Goal: Task Accomplishment & Management: Manage account settings

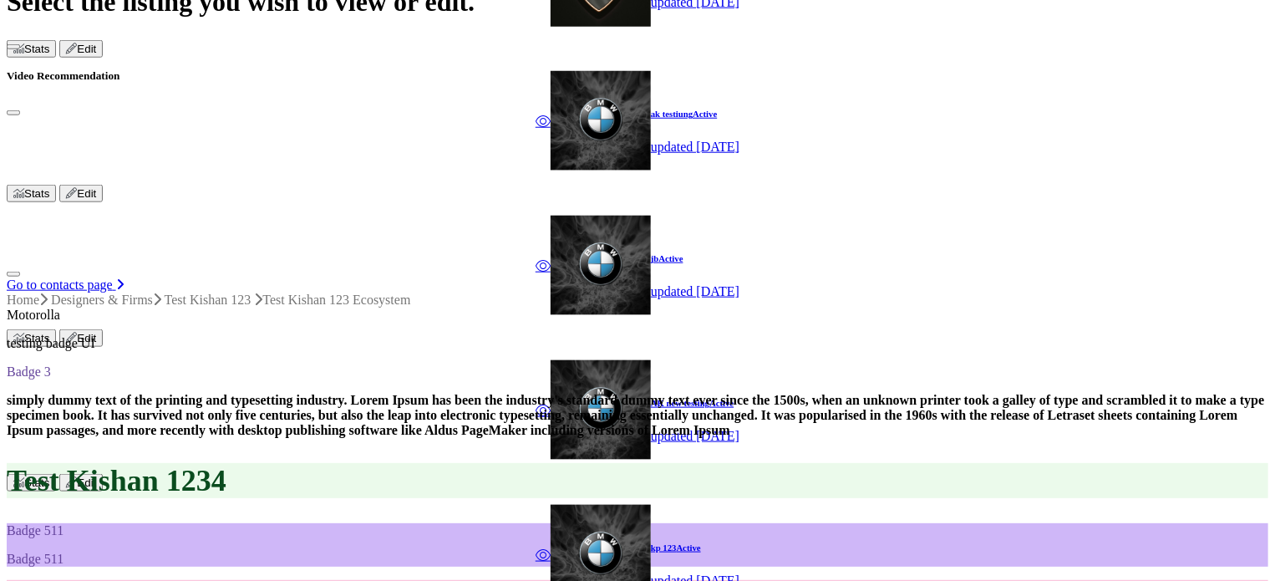
scroll to position [752, 0]
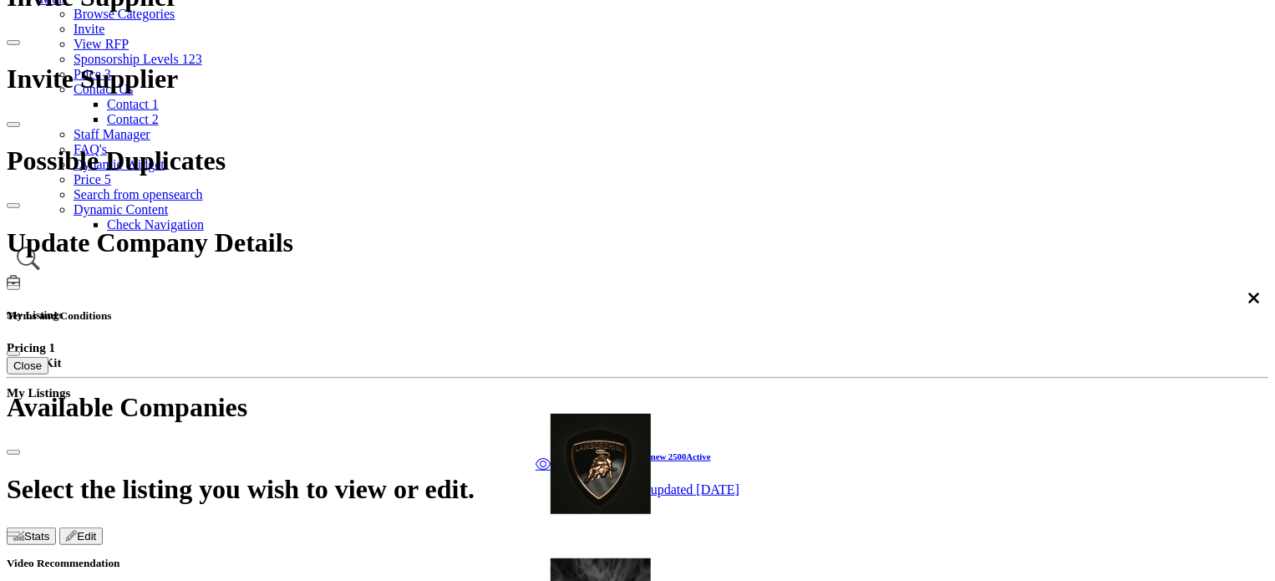
scroll to position [251, 0]
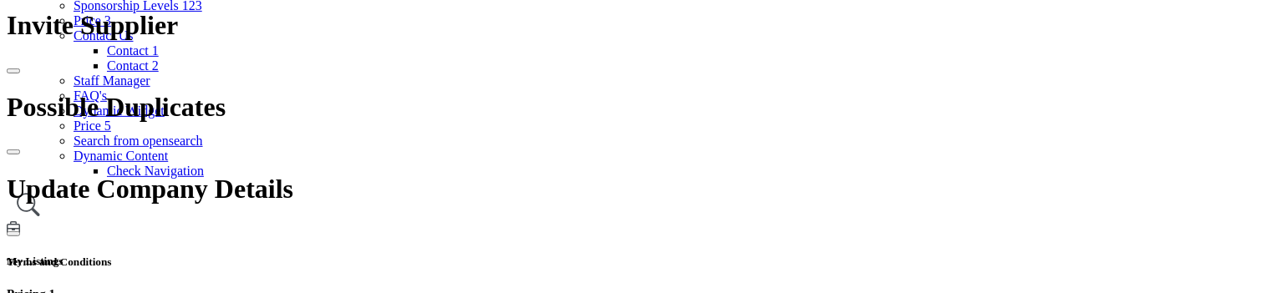
scroll to position [334, 0]
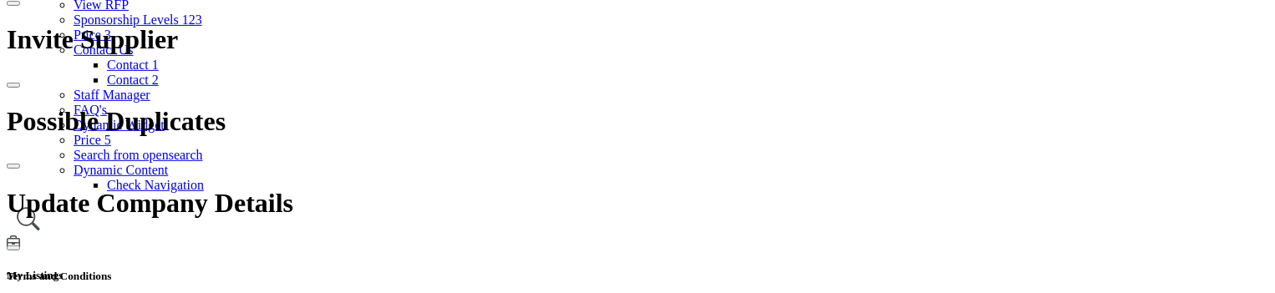
scroll to position [251, 0]
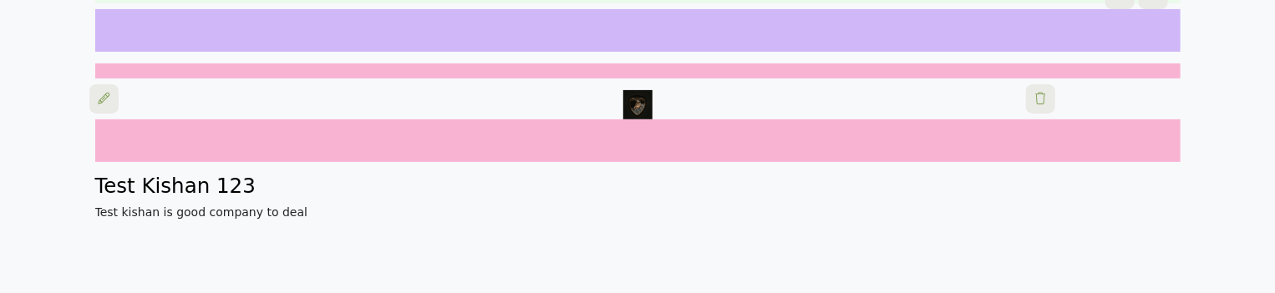
scroll to position [334, 0]
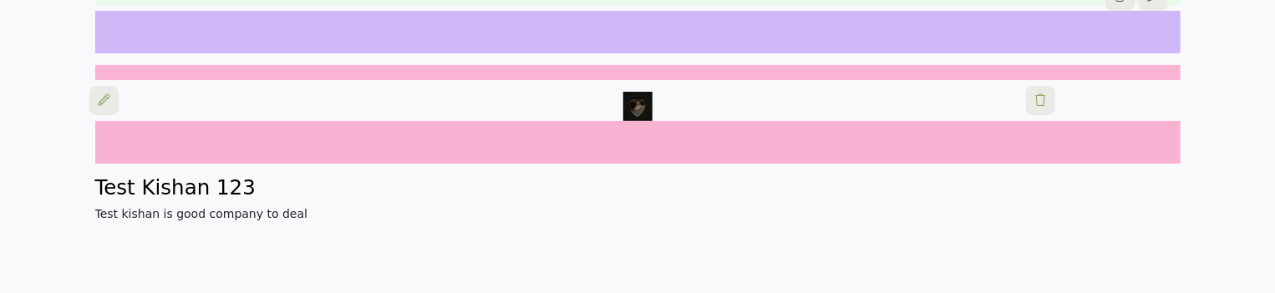
scroll to position [251, 0]
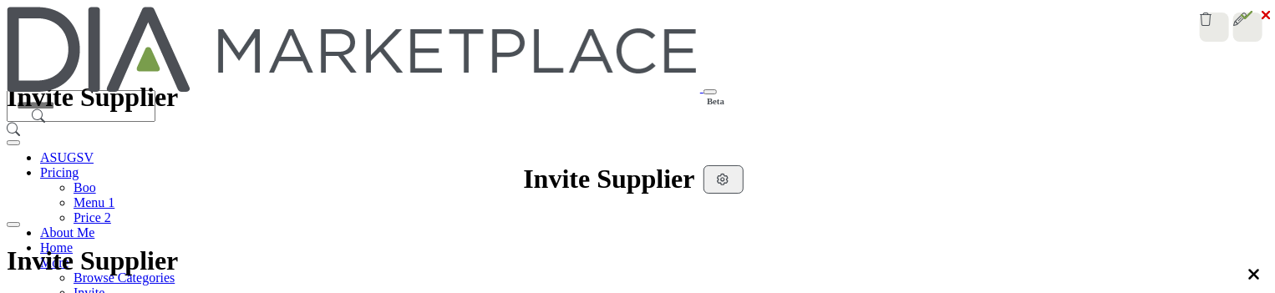
scroll to position [251, 0]
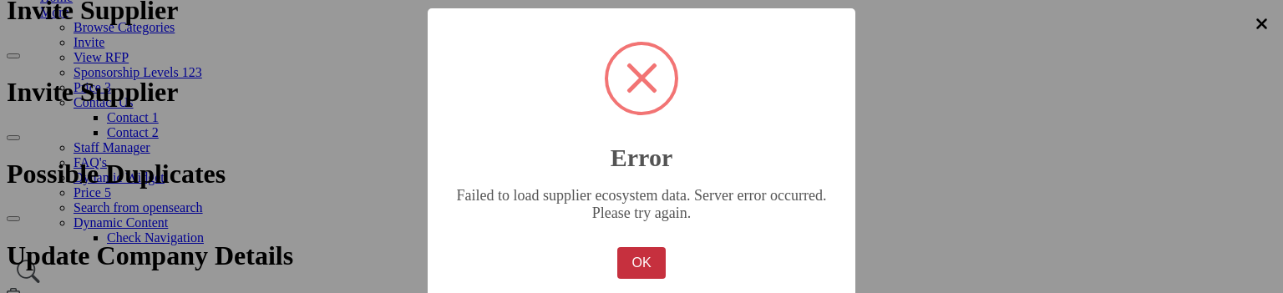
click at [631, 247] on button "OK" at bounding box center [641, 263] width 48 height 32
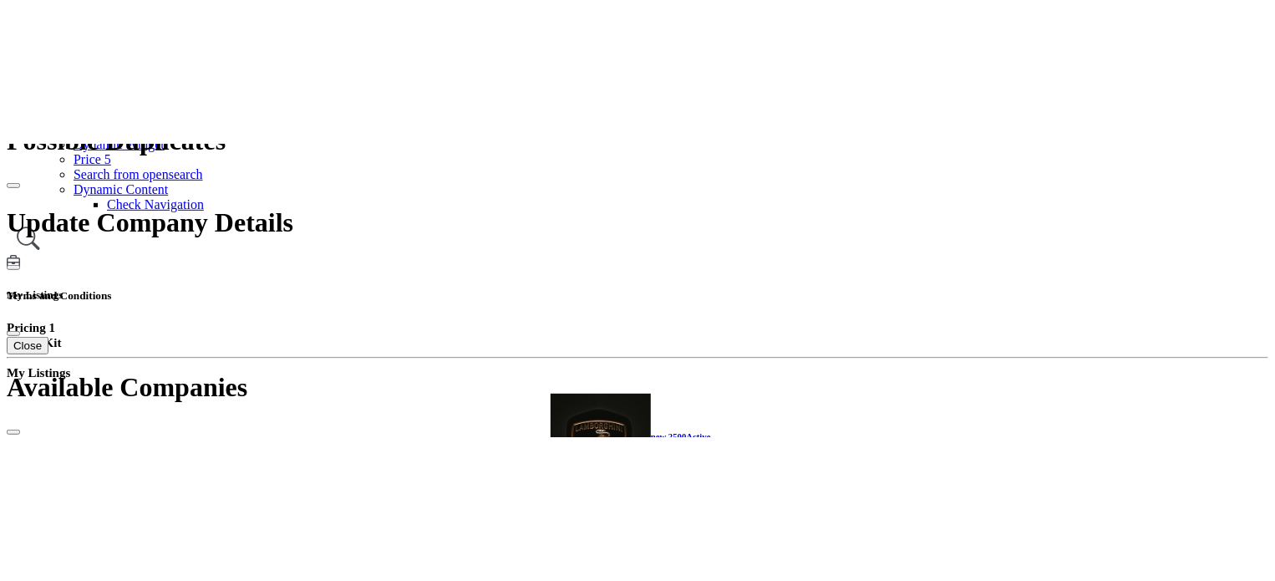
scroll to position [418, 0]
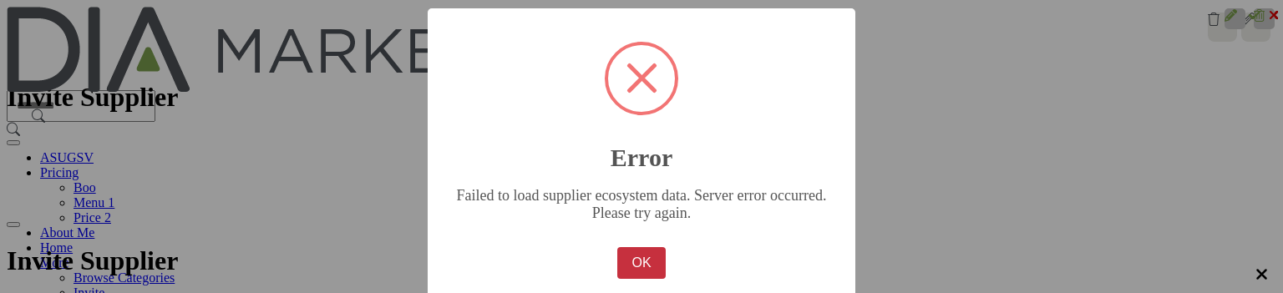
click at [651, 252] on button "OK" at bounding box center [641, 263] width 48 height 32
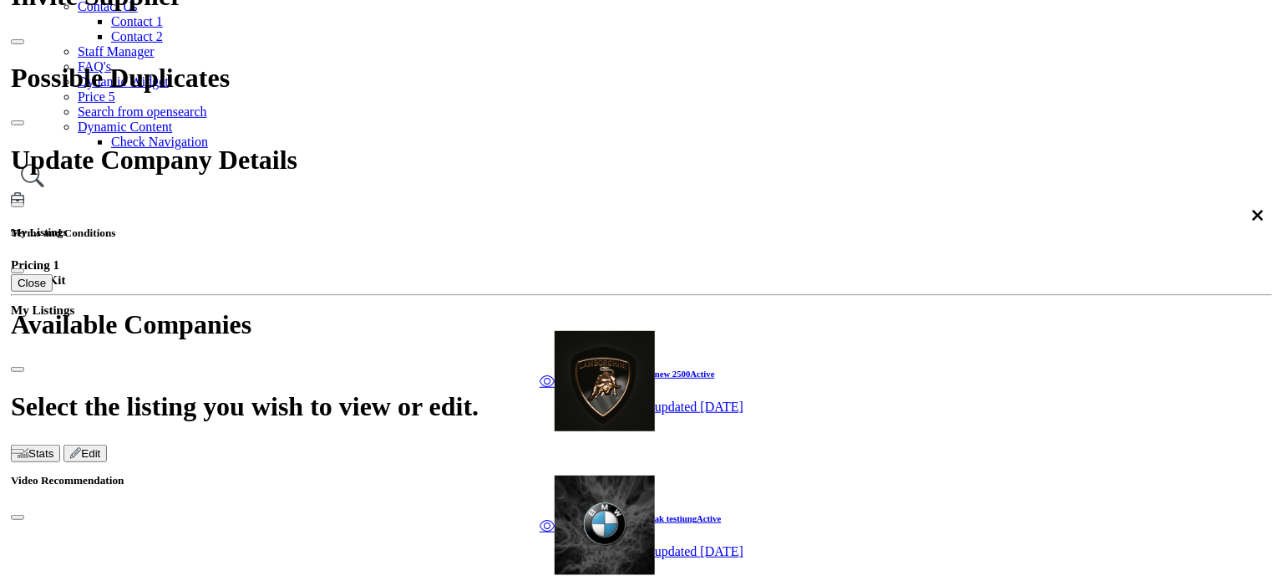
scroll to position [334, 0]
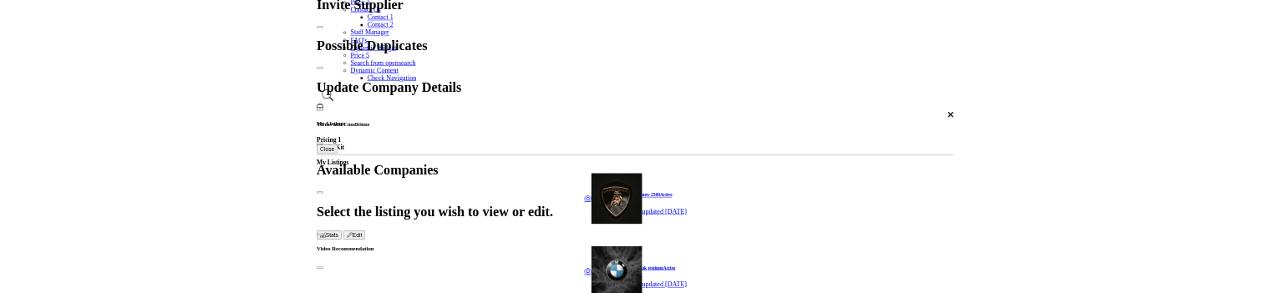
scroll to position [251, 0]
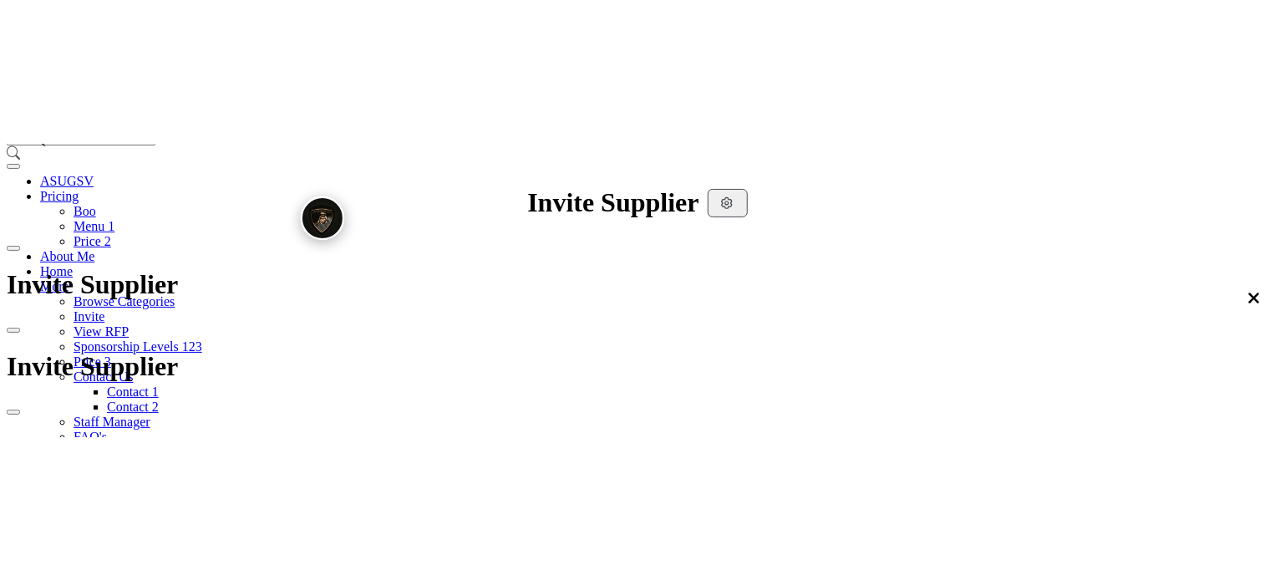
scroll to position [167, 0]
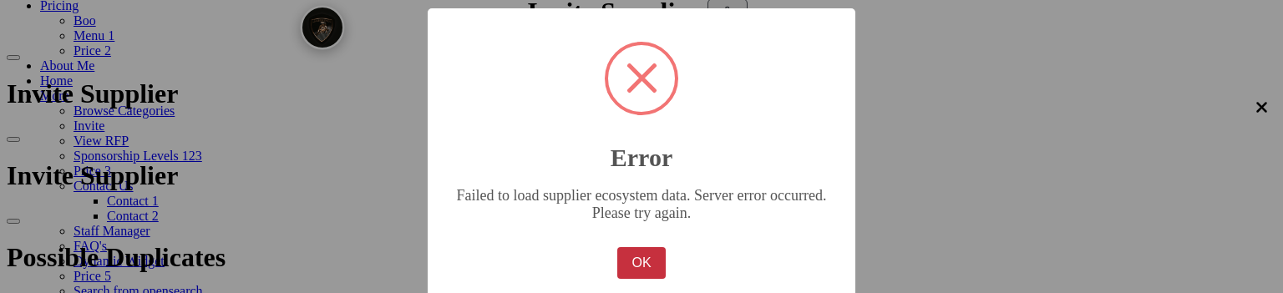
click at [652, 247] on button "OK" at bounding box center [641, 263] width 48 height 32
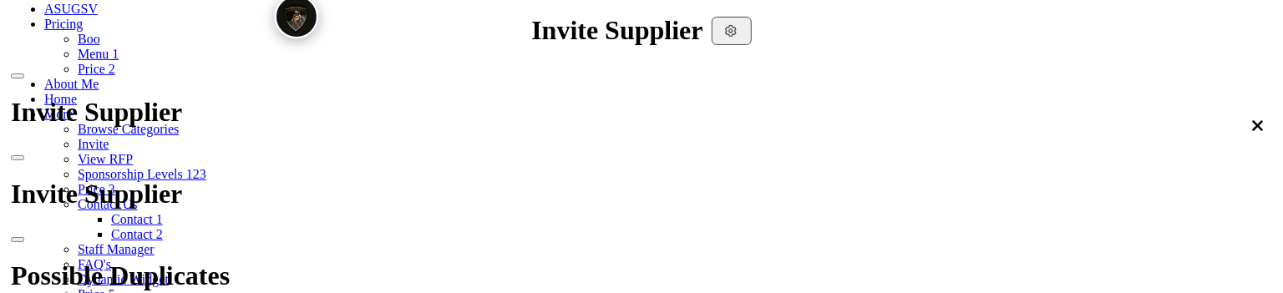
scroll to position [167, 0]
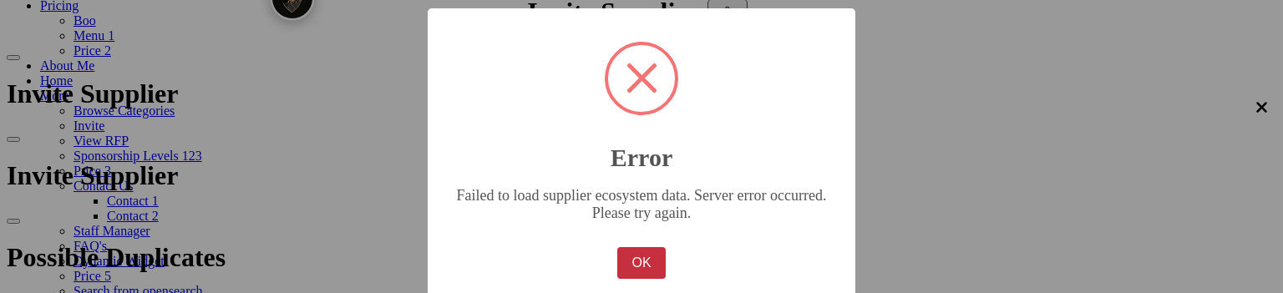
click at [642, 247] on button "OK" at bounding box center [641, 263] width 48 height 32
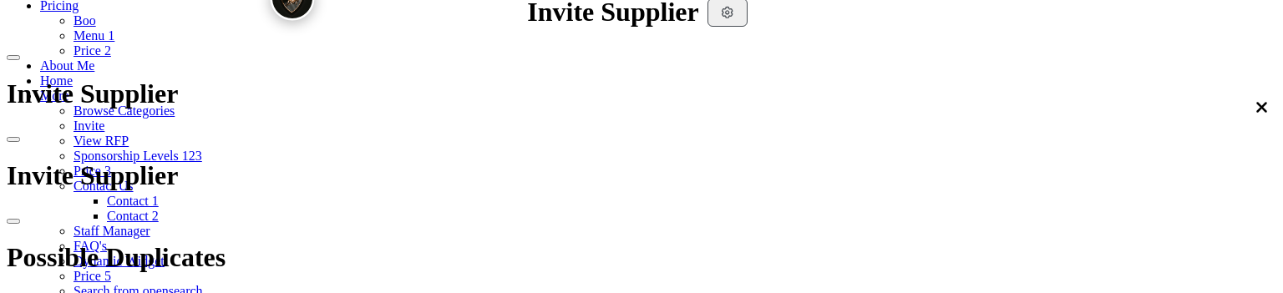
scroll to position [251, 0]
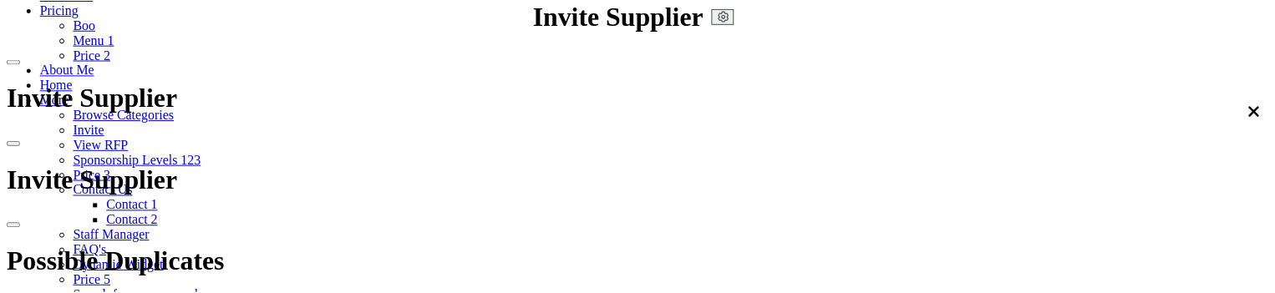
scroll to position [167, 0]
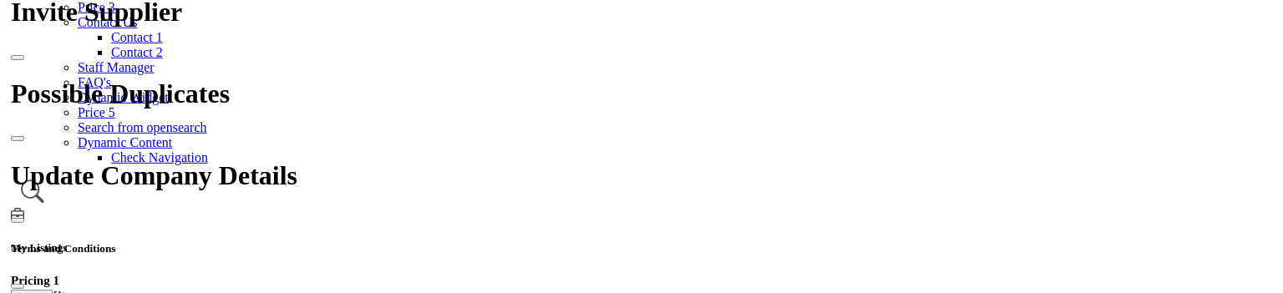
scroll to position [334, 0]
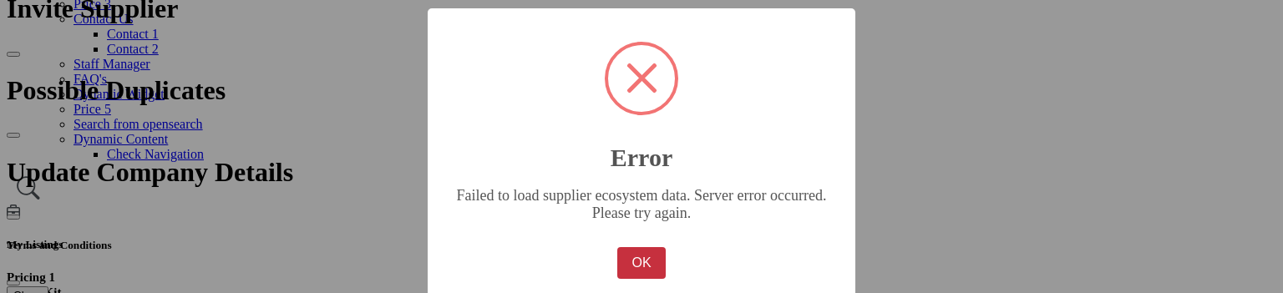
click at [638, 247] on button "OK" at bounding box center [641, 263] width 48 height 32
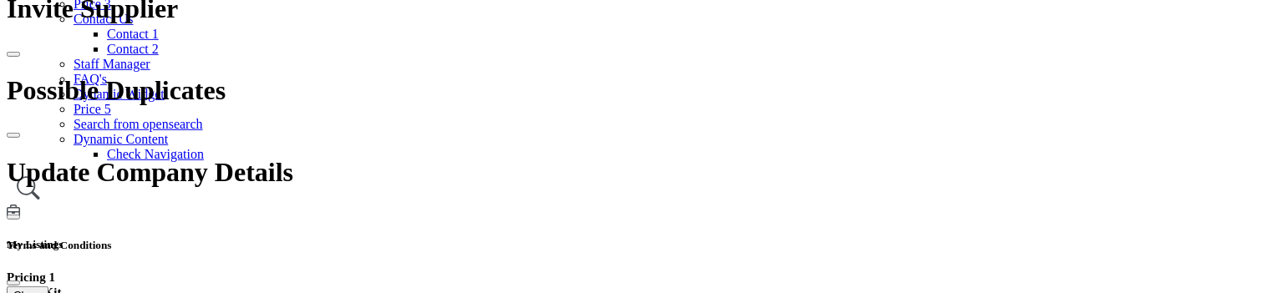
scroll to position [334, 0]
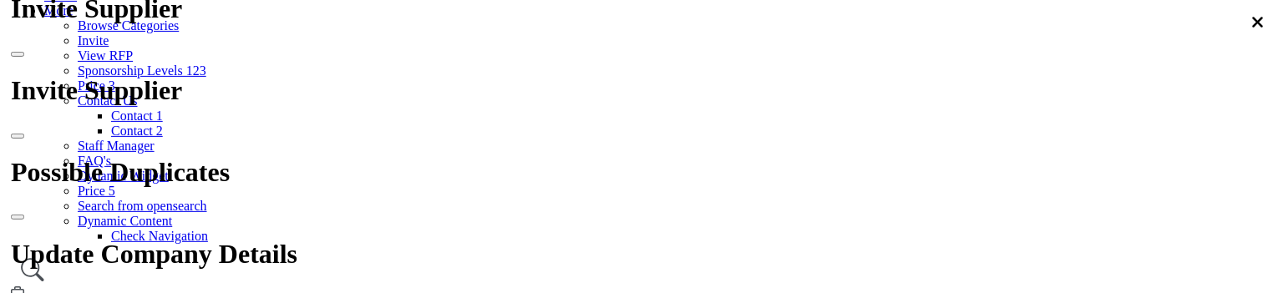
scroll to position [334, 0]
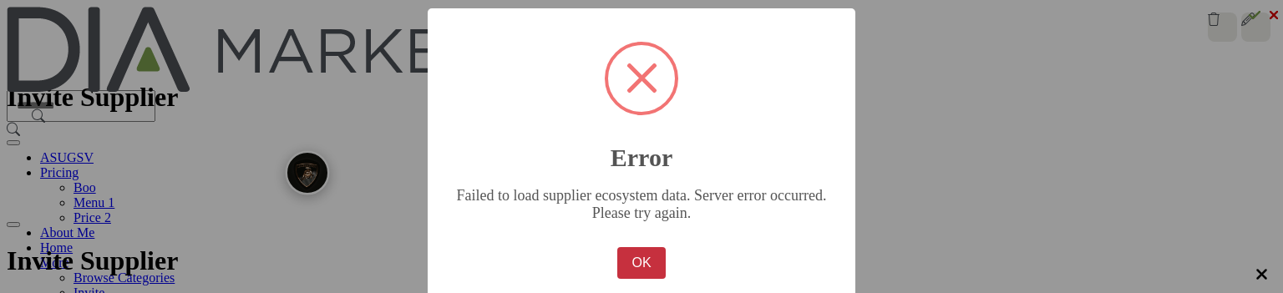
click at [643, 247] on button "OK" at bounding box center [641, 263] width 48 height 32
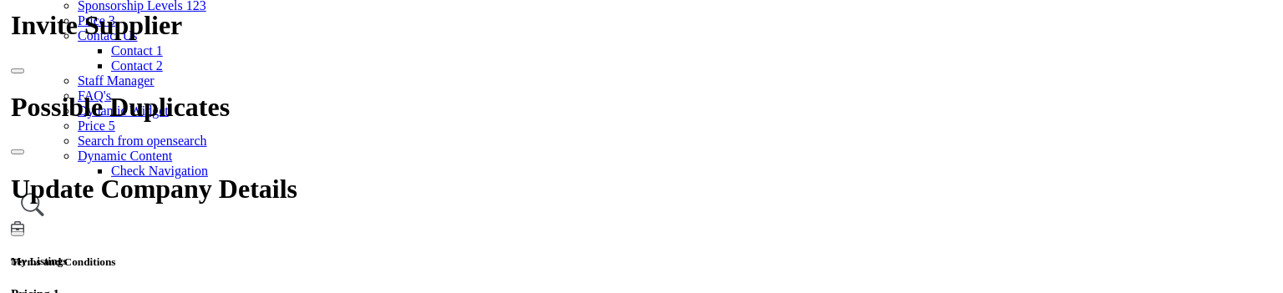
scroll to position [334, 0]
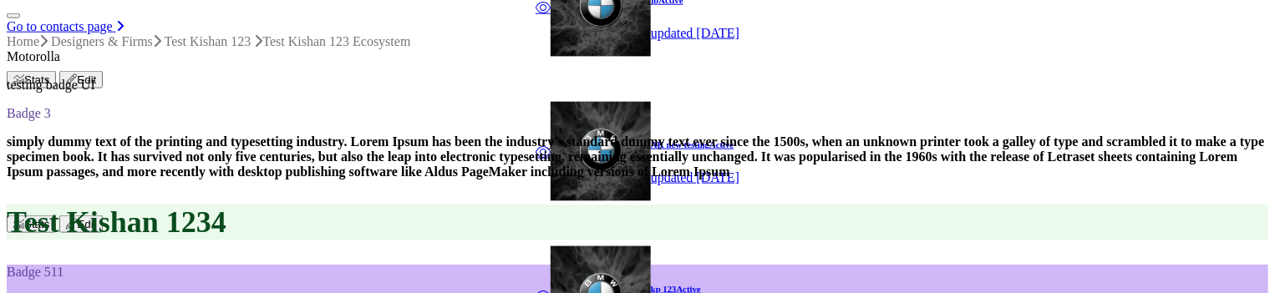
scroll to position [919, 0]
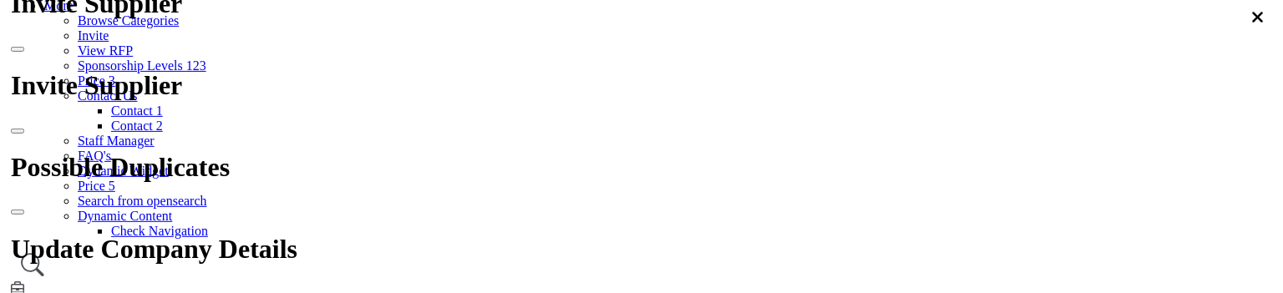
scroll to position [251, 0]
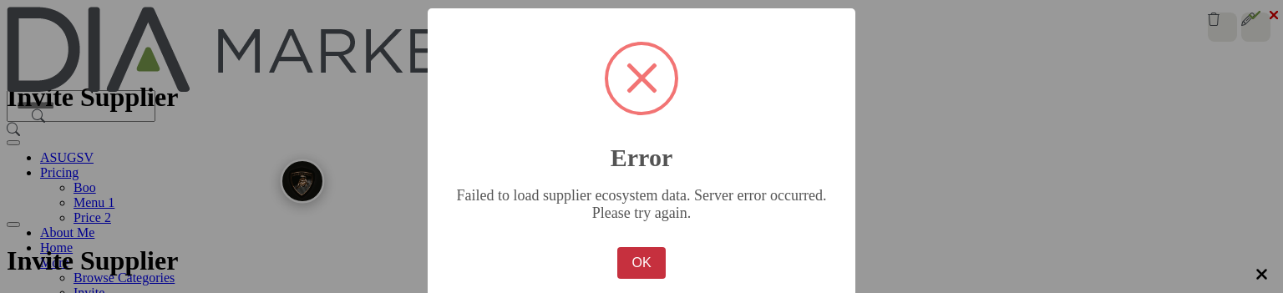
click at [638, 247] on button "OK" at bounding box center [641, 263] width 48 height 32
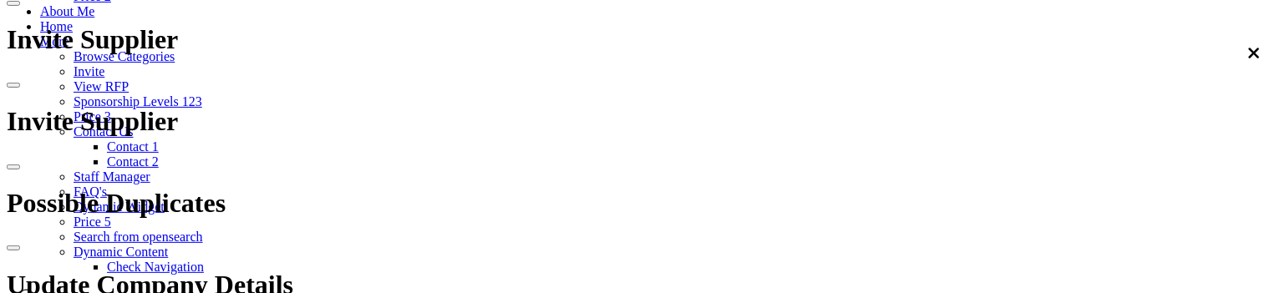
scroll to position [251, 0]
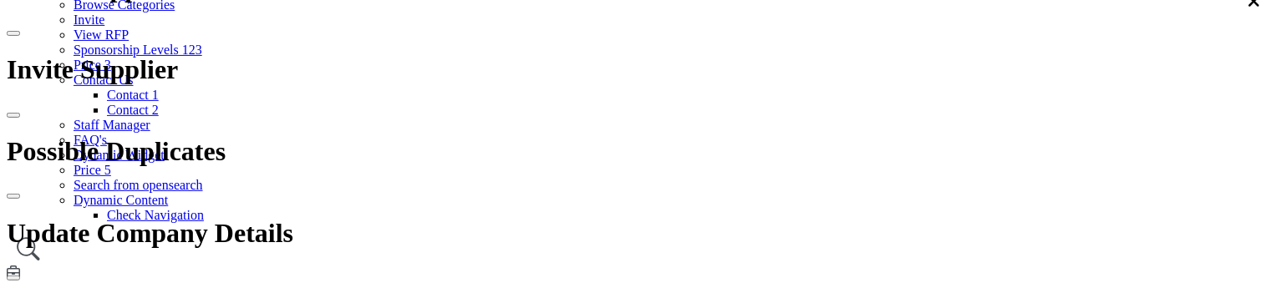
scroll to position [334, 0]
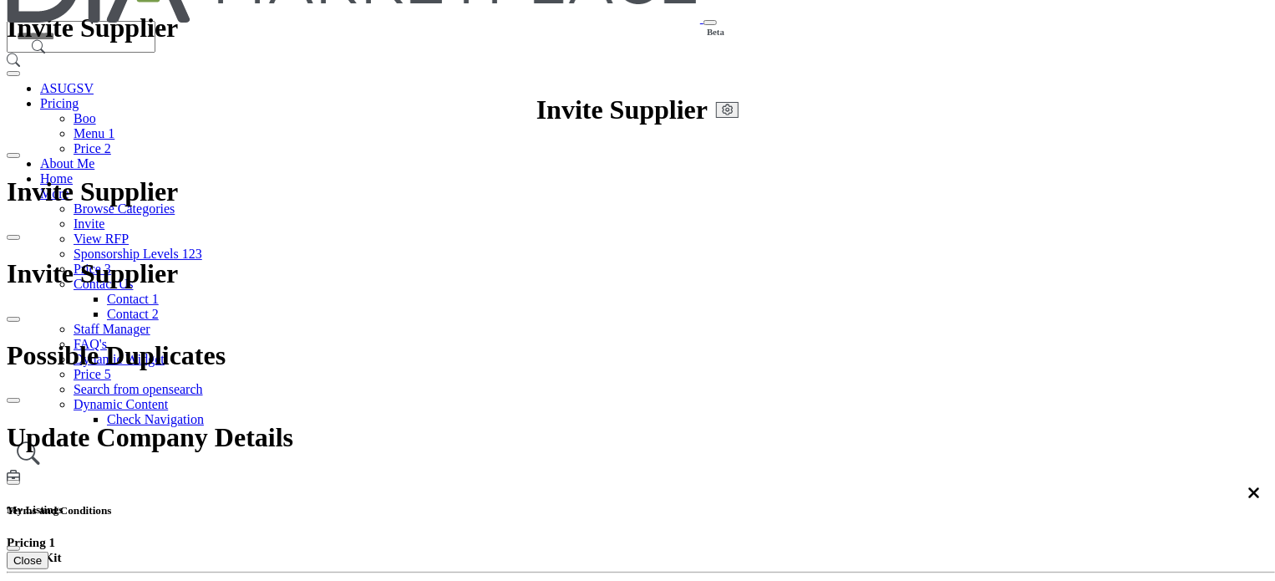
scroll to position [167, 0]
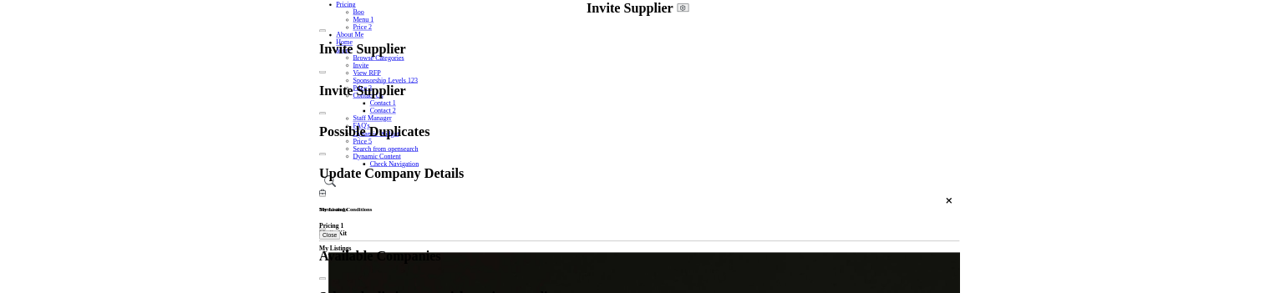
scroll to position [167, 0]
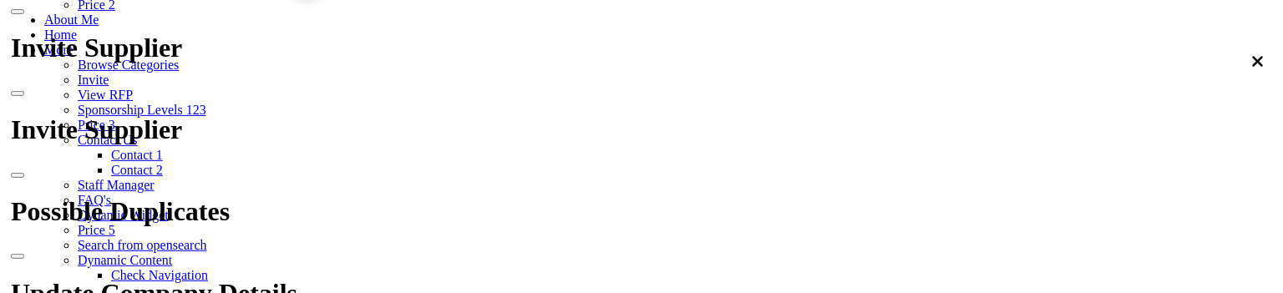
scroll to position [167, 0]
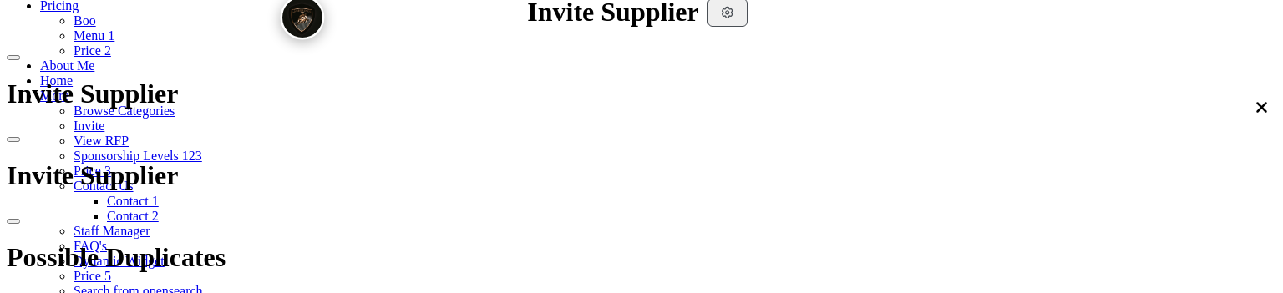
scroll to position [251, 0]
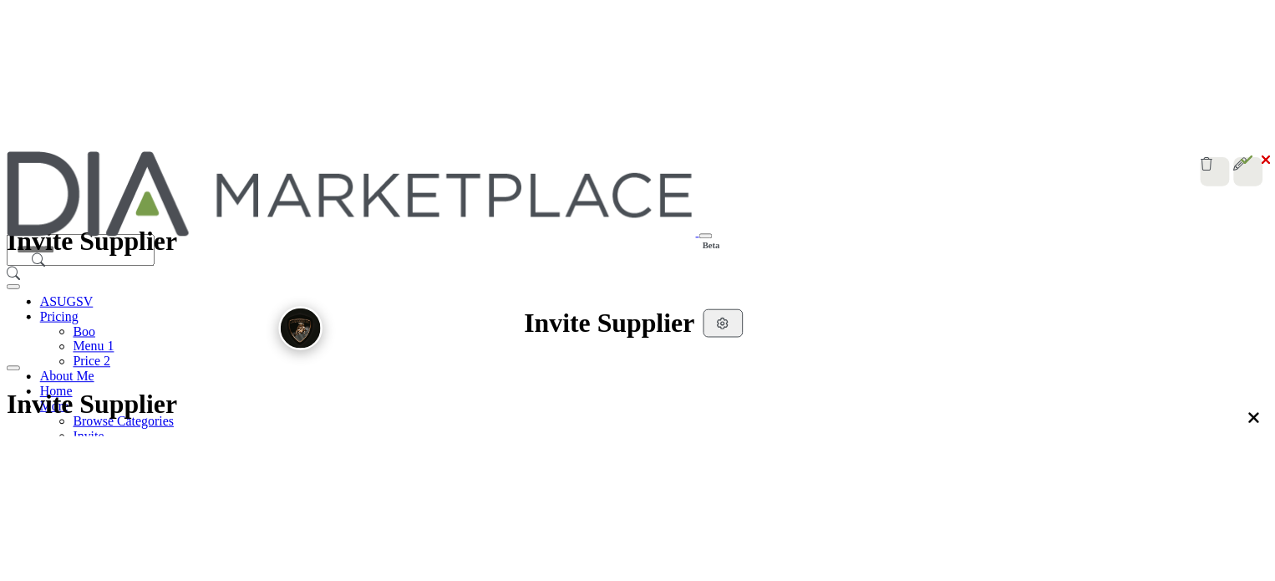
scroll to position [84, 0]
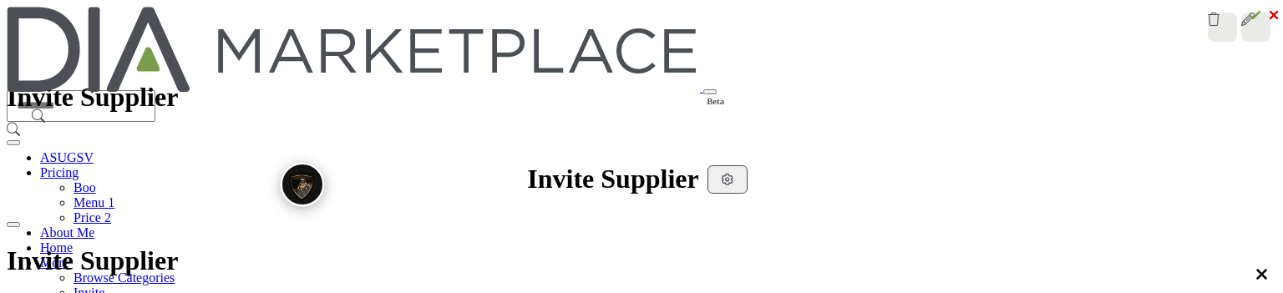
select select "***"
type input "*"
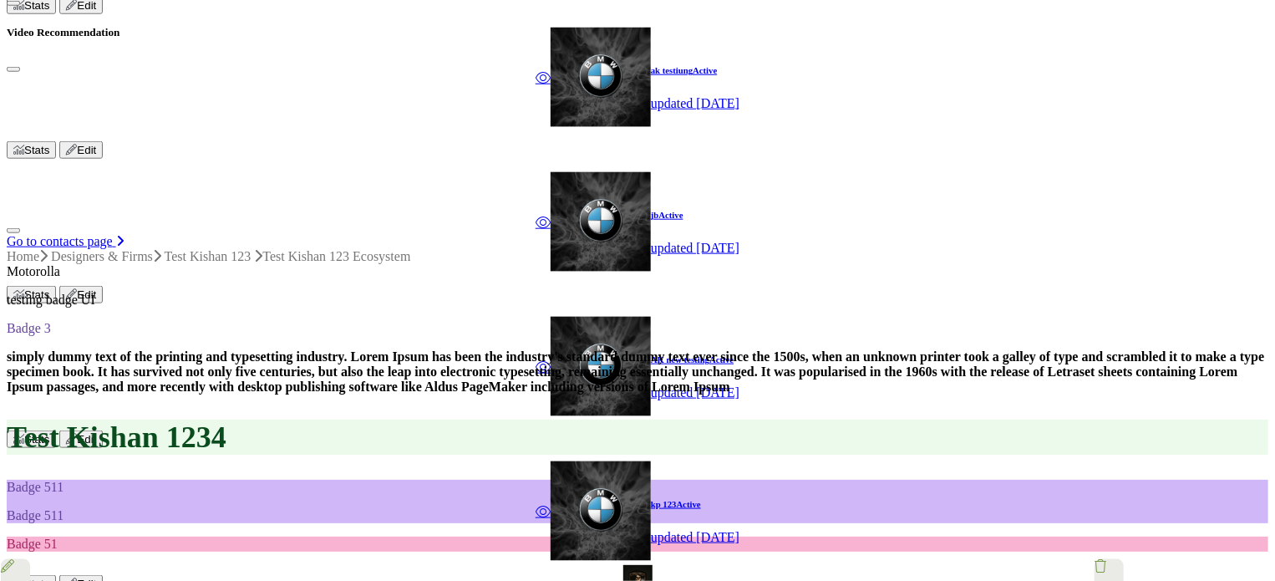
scroll to position [836, 0]
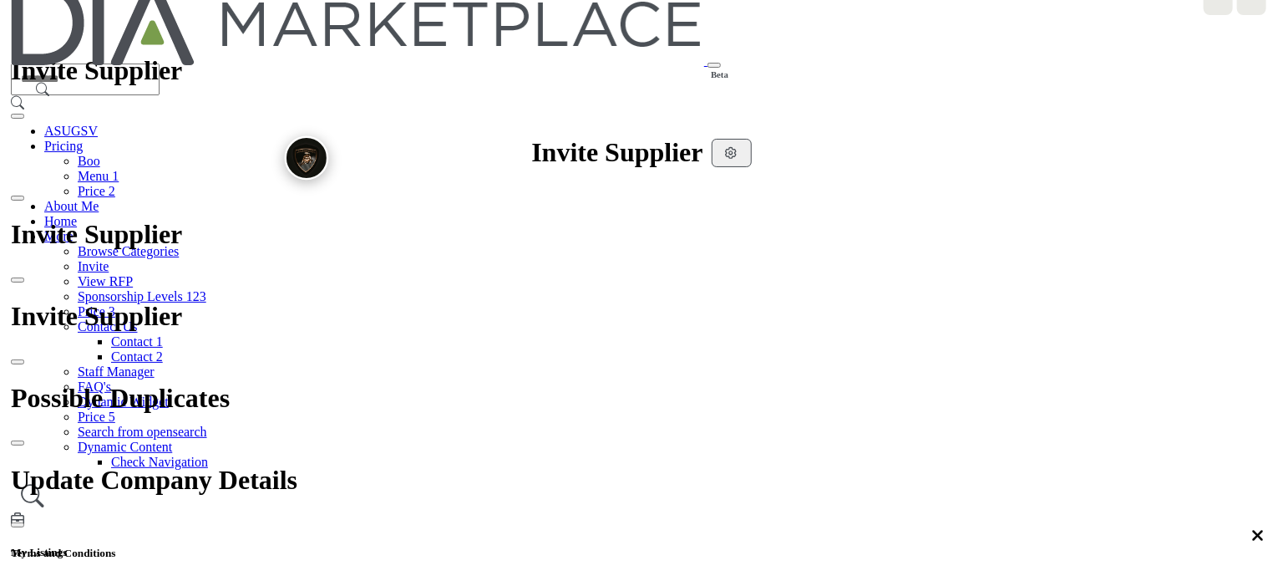
scroll to position [0, 0]
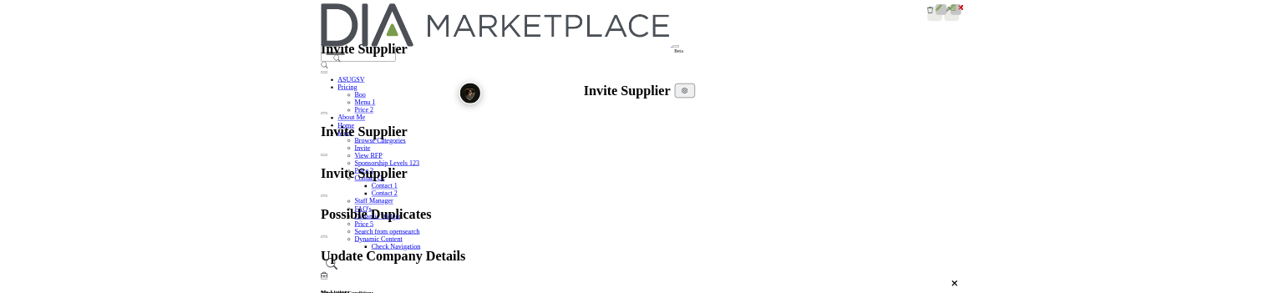
scroll to position [84, 0]
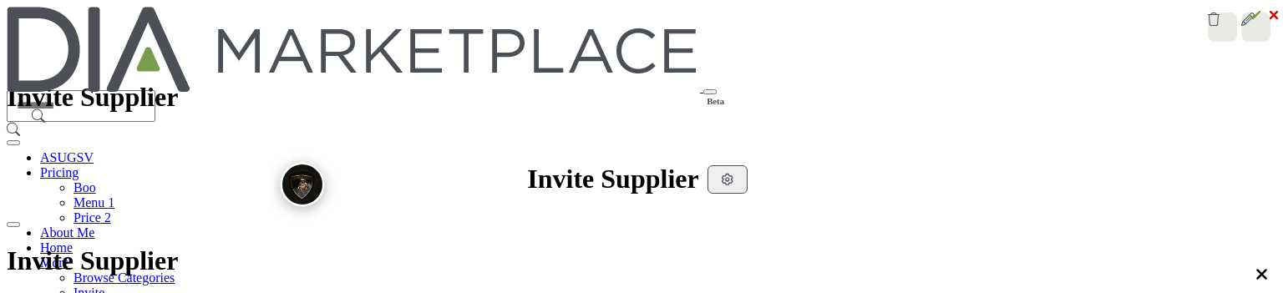
select select "***"
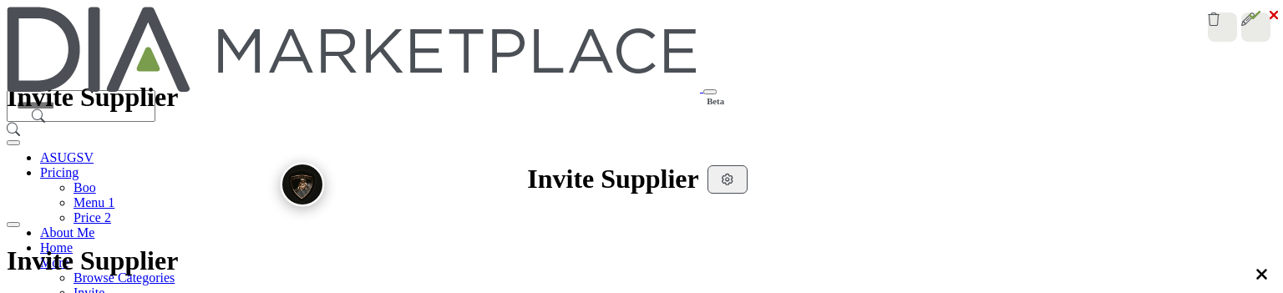
type input "*"
select select "***"
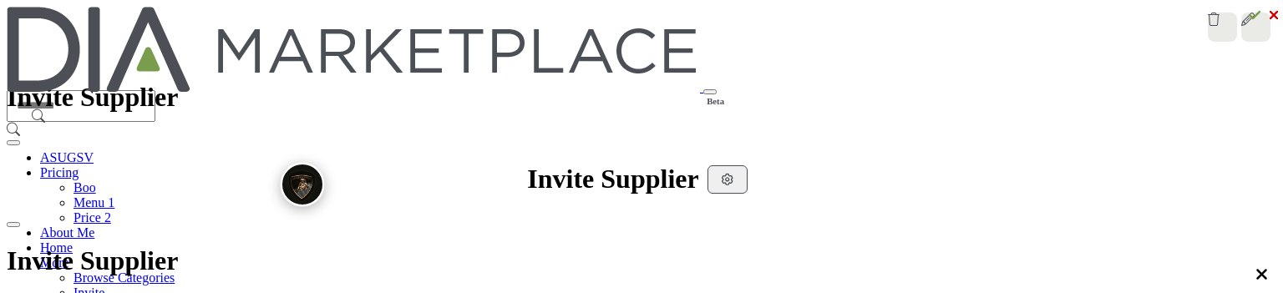
type input "*"
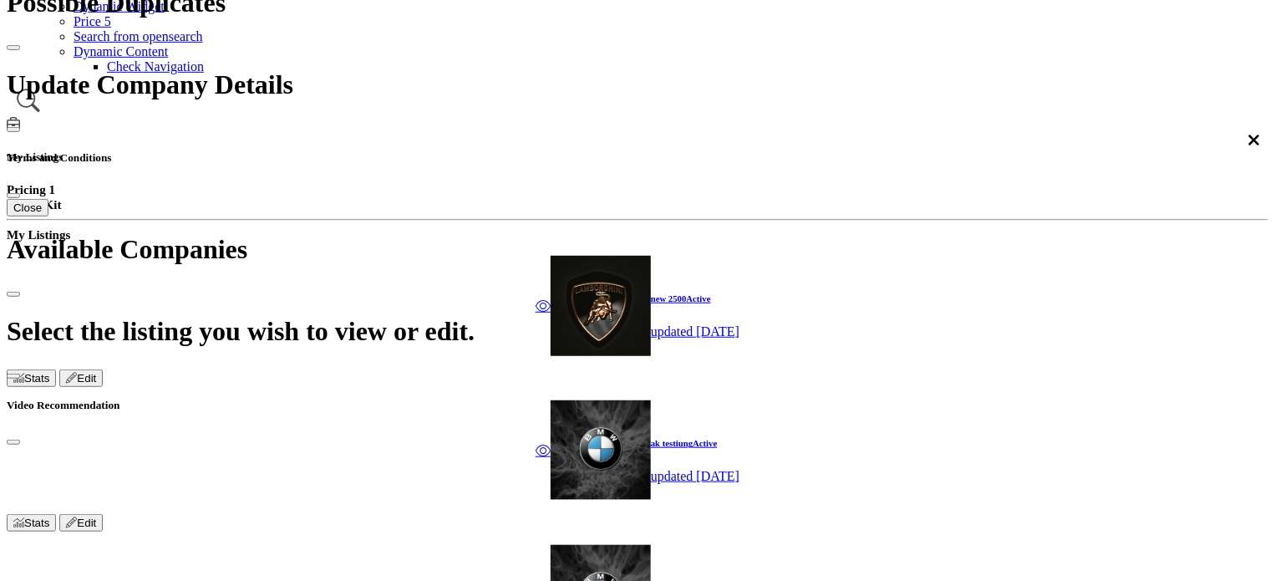
scroll to position [334, 0]
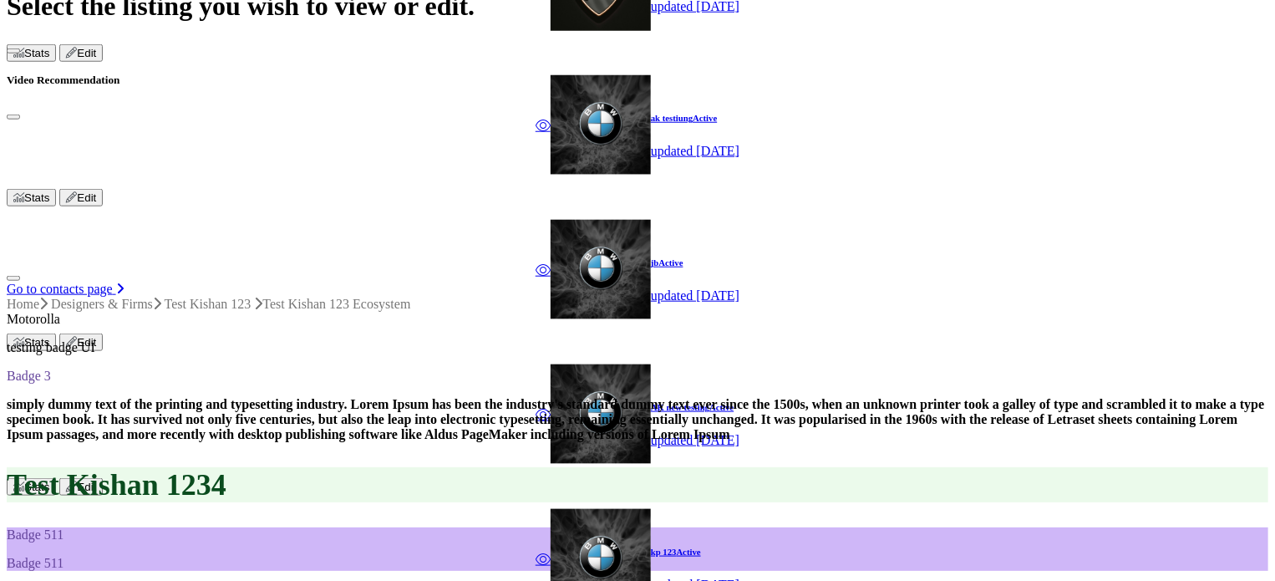
scroll to position [752, 0]
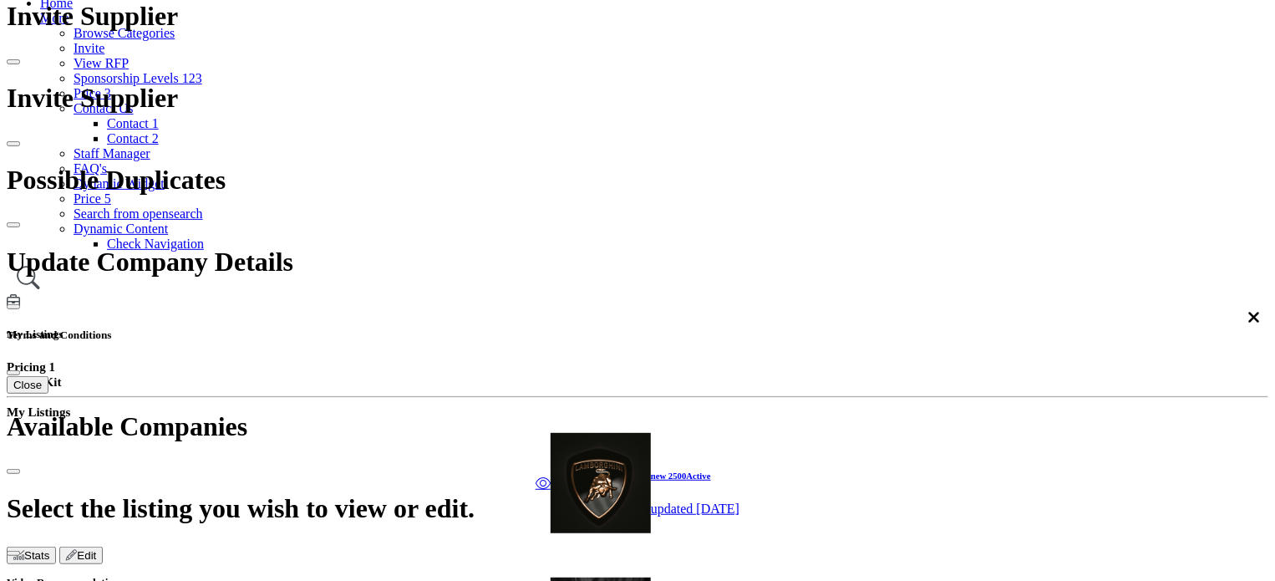
scroll to position [167, 0]
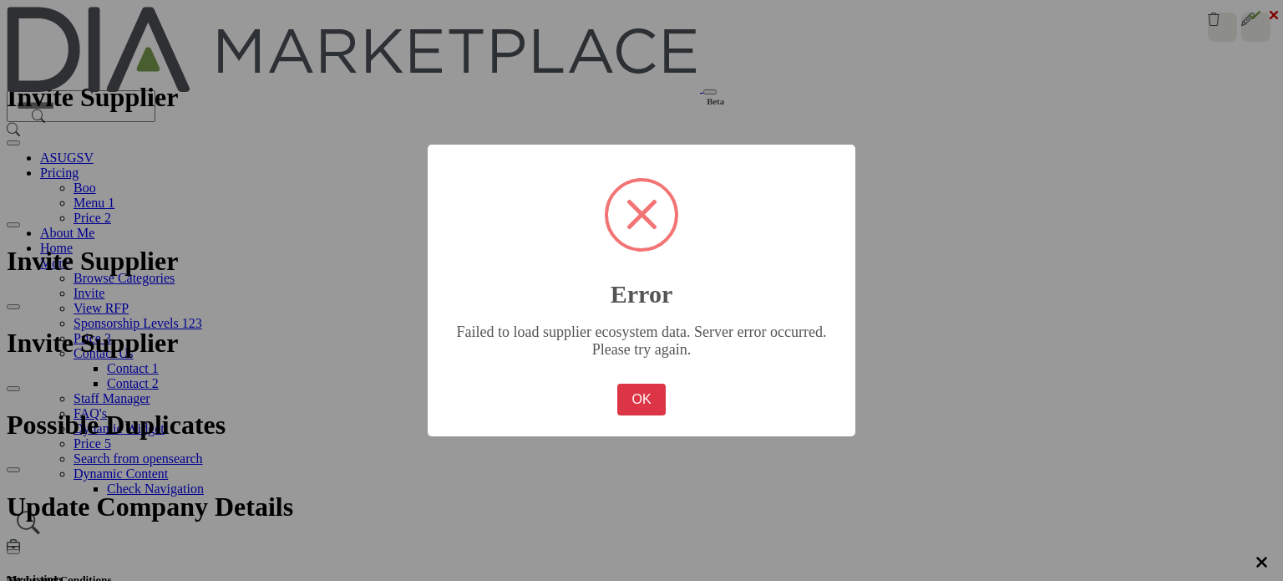
click at [18, 321] on div "× Error Failed to load supplier ecosystem data. Server error occurred. Please t…" at bounding box center [641, 290] width 1283 height 581
